Goal: Information Seeking & Learning: Learn about a topic

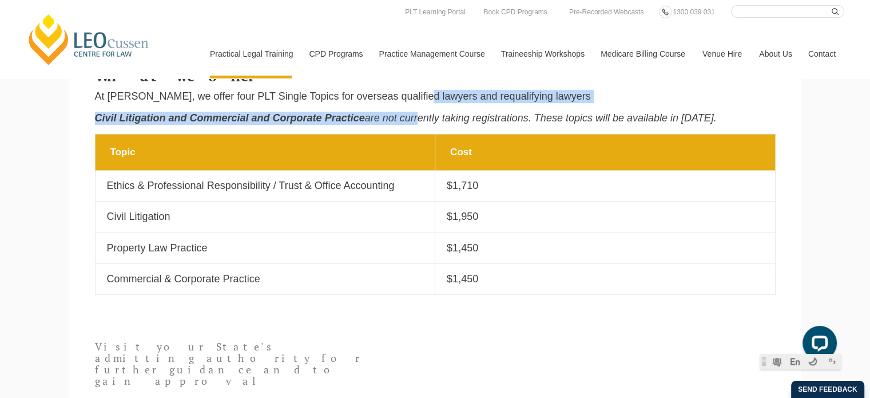
drag, startPoint x: 417, startPoint y: 93, endPoint x: 416, endPoint y: 117, distance: 24.0
click at [416, 117] on div "What we offer At Leo Cussen, we offer four PLT Single Topics for overseas quali…" at bounding box center [435, 97] width 698 height 71
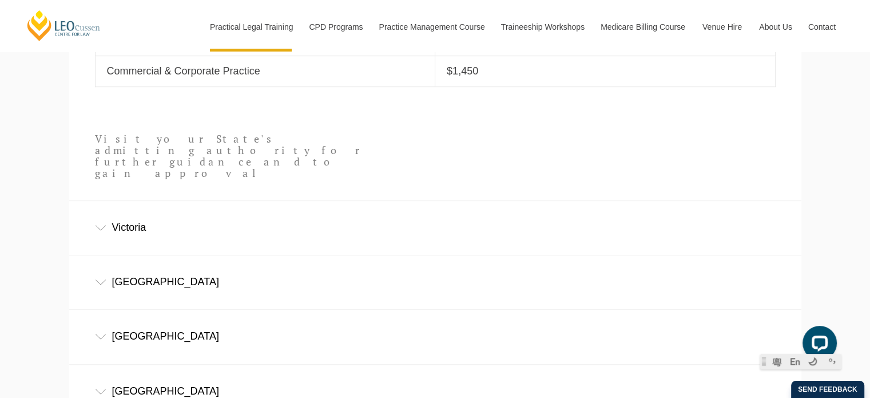
scroll to position [668, 0]
click at [137, 255] on div "New South Wales" at bounding box center [435, 281] width 732 height 53
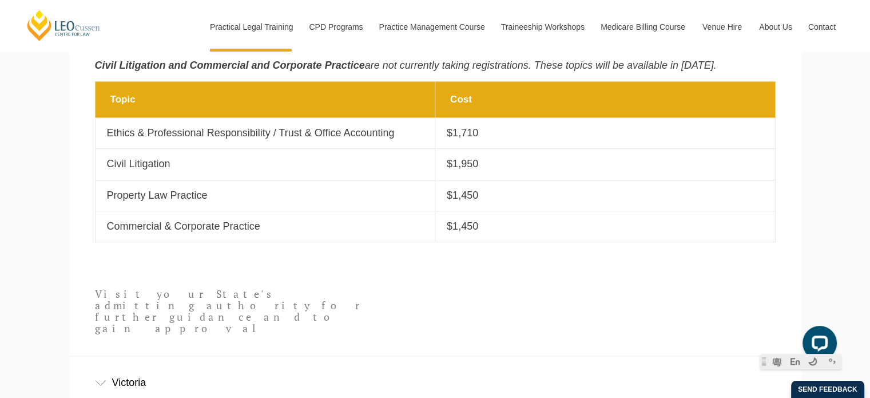
scroll to position [513, 0]
